Goal: Transaction & Acquisition: Purchase product/service

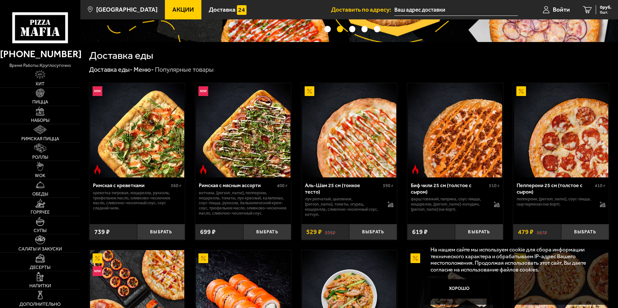
scroll to position [129, 0]
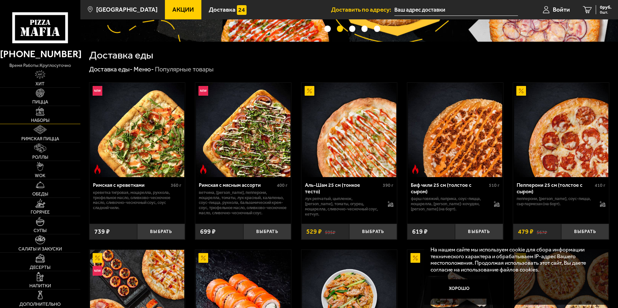
click at [46, 112] on link "Наборы" at bounding box center [40, 115] width 80 height 18
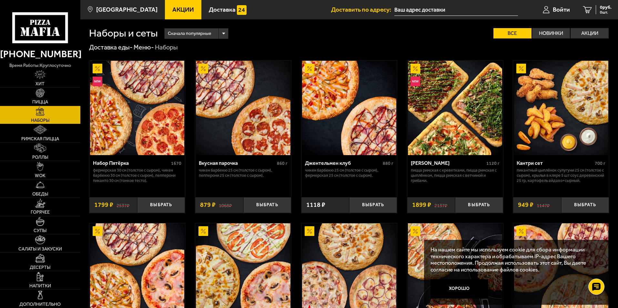
click at [152, 100] on img at bounding box center [137, 108] width 94 height 94
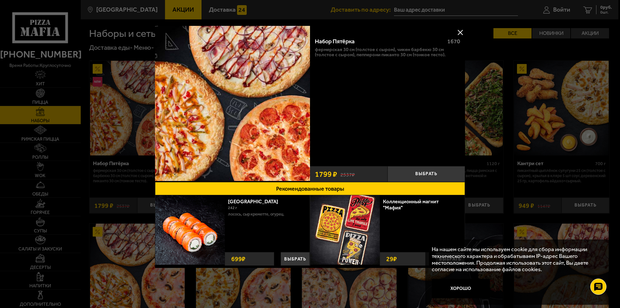
click at [461, 31] on button at bounding box center [460, 32] width 10 height 10
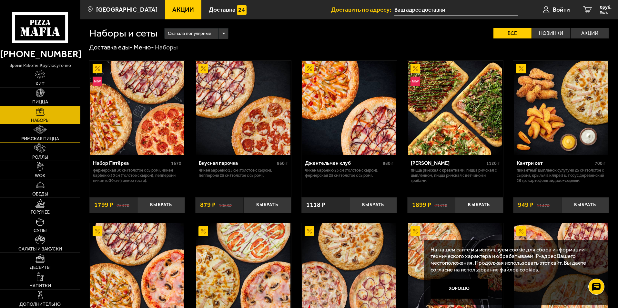
click at [35, 133] on img at bounding box center [40, 129] width 13 height 9
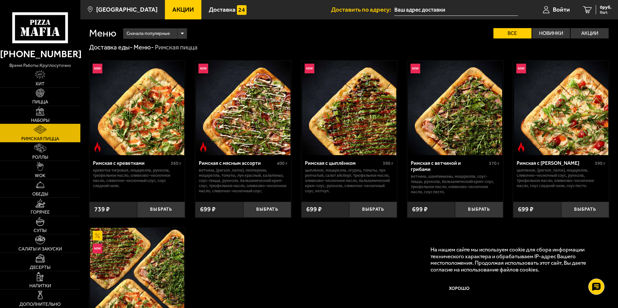
click at [31, 114] on link "Наборы" at bounding box center [40, 115] width 80 height 18
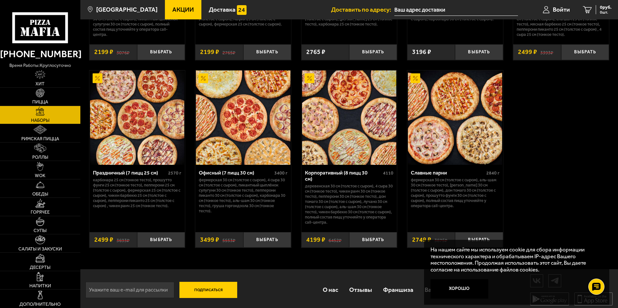
scroll to position [815, 0]
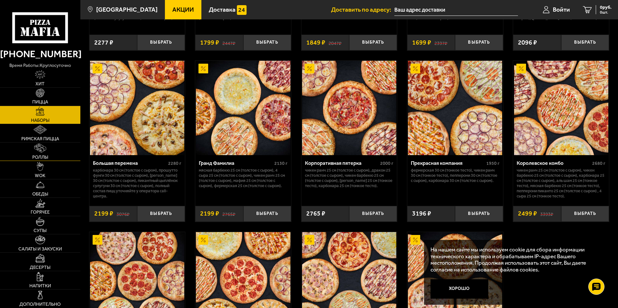
click at [35, 148] on img at bounding box center [40, 147] width 12 height 9
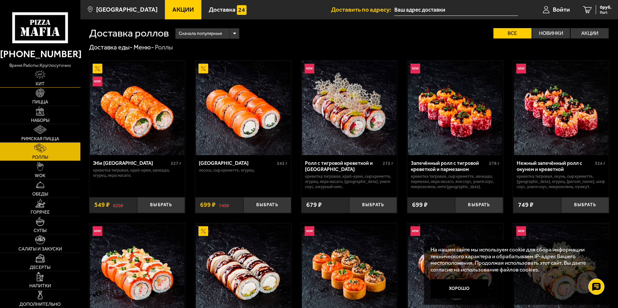
click at [35, 82] on span "Хит" at bounding box center [39, 84] width 9 height 5
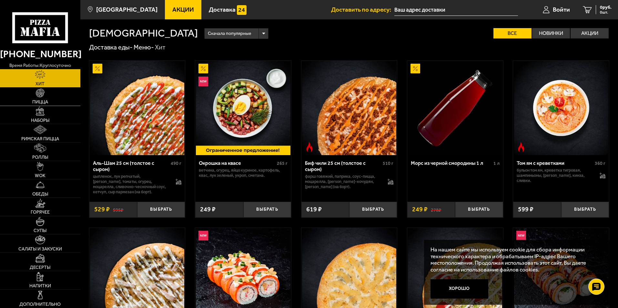
click at [35, 98] on link "Пицца" at bounding box center [40, 96] width 80 height 18
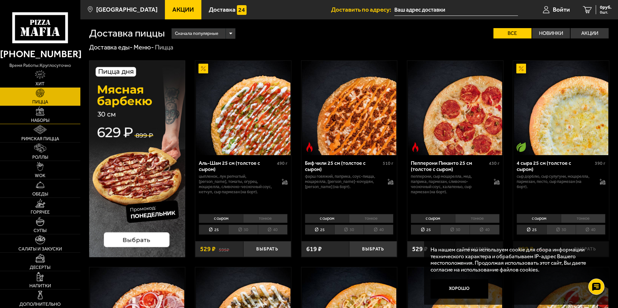
click at [48, 116] on link "Наборы" at bounding box center [40, 115] width 80 height 18
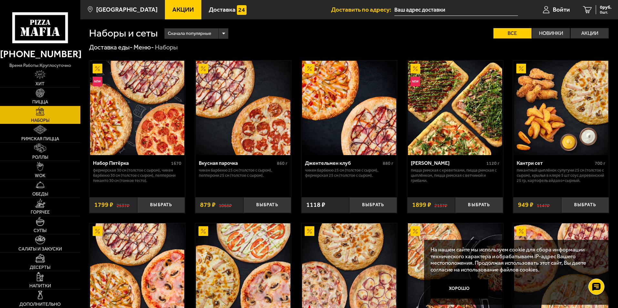
click at [139, 80] on img at bounding box center [137, 108] width 94 height 94
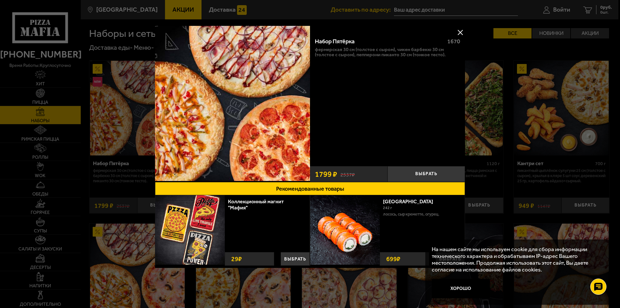
click at [461, 29] on button at bounding box center [460, 32] width 10 height 10
